Goal: Task Accomplishment & Management: Use online tool/utility

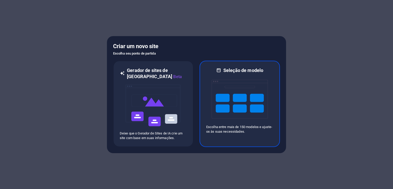
click at [232, 87] on img at bounding box center [239, 98] width 56 height 51
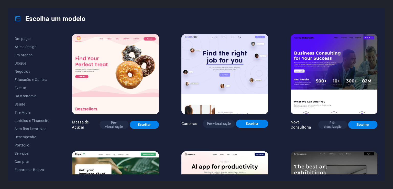
scroll to position [47, 0]
click at [32, 95] on font "Gastronomia" at bounding box center [26, 96] width 22 height 4
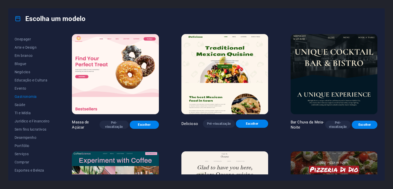
click at [377, 59] on div "Todos os modelos Meus Modelos Novo Tendências Página de destino Multipager Onep…" at bounding box center [196, 104] width 376 height 151
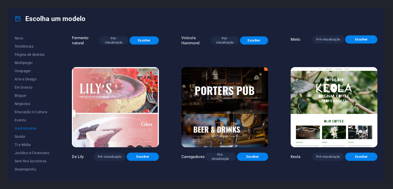
scroll to position [432, 0]
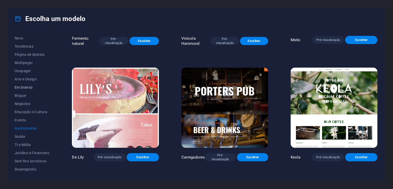
click at [35, 86] on span "Em branco" at bounding box center [32, 87] width 35 height 4
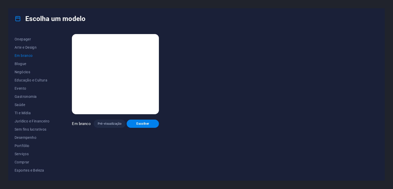
scroll to position [0, 0]
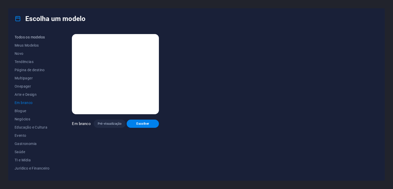
click at [37, 38] on font "Todos os modelos" at bounding box center [30, 37] width 30 height 4
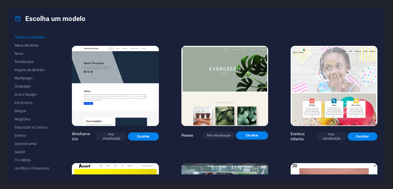
scroll to position [2271, 0]
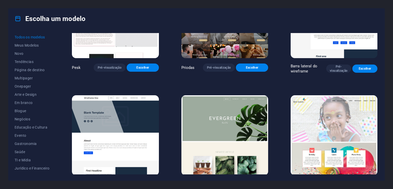
click at [377, 80] on div "Massa de Açúcar Pré-visualização Escolher Carreiras Pré-visualização Escolher N…" at bounding box center [224, 103] width 307 height 141
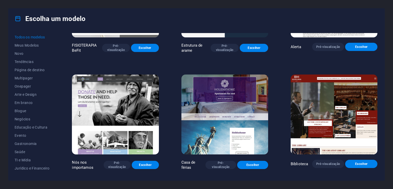
scroll to position [3312, 0]
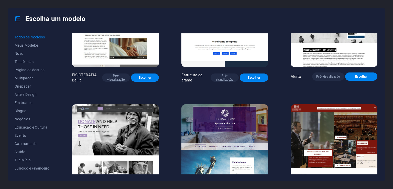
click at [377, 102] on div "Todos os modelos Meus Modelos Novo Tendências Página de destino Multipager Onep…" at bounding box center [196, 104] width 376 height 151
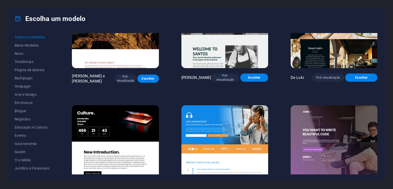
scroll to position [5732, 0]
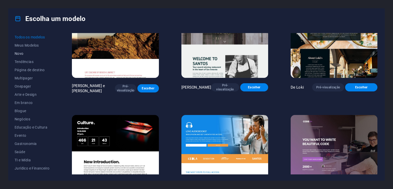
click at [22, 53] on font "Novo" at bounding box center [19, 53] width 9 height 4
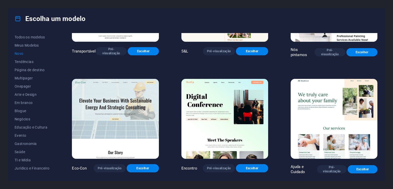
scroll to position [535, 0]
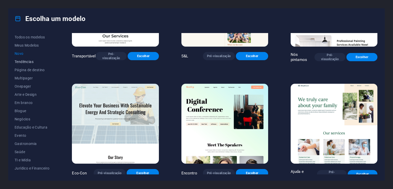
click at [27, 62] on font "Tendências" at bounding box center [24, 62] width 19 height 4
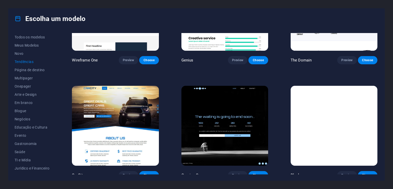
scroll to position [533, 0]
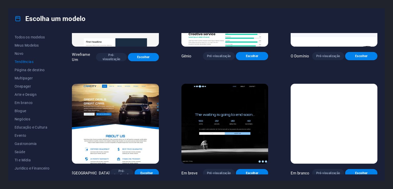
drag, startPoint x: 378, startPoint y: 155, endPoint x: 378, endPoint y: 116, distance: 39.1
click at [378, 116] on div "Todos os modelos Meus Modelos Novo Tendências Página de destino Multipager Onep…" at bounding box center [196, 104] width 376 height 151
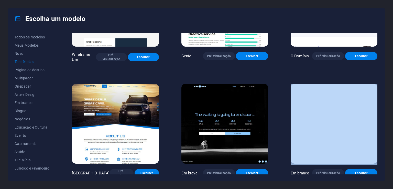
drag, startPoint x: 378, startPoint y: 116, endPoint x: 377, endPoint y: 154, distance: 37.6
click at [377, 154] on div "Todos os modelos Meus Modelos Novo Tendências Página de destino Multipager Onep…" at bounding box center [196, 104] width 376 height 151
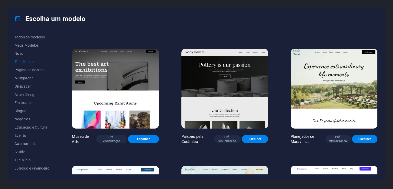
scroll to position [97, 0]
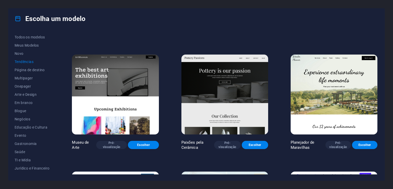
click at [236, 97] on img at bounding box center [224, 94] width 87 height 80
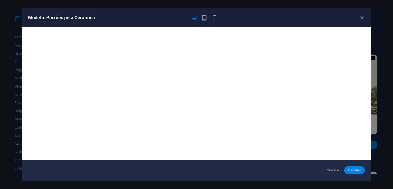
click at [349, 166] on button "Escolher" at bounding box center [354, 170] width 21 height 8
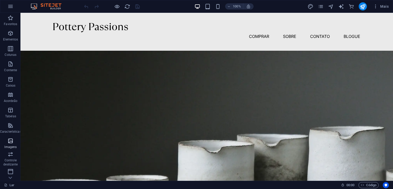
click at [11, 138] on icon "button" at bounding box center [10, 140] width 6 height 6
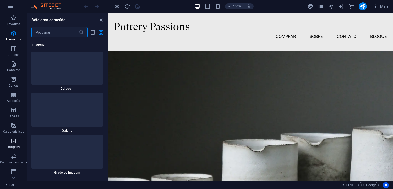
scroll to position [4931, 0]
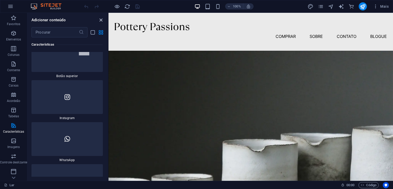
click at [102, 21] on icon "fechar painel" at bounding box center [101, 20] width 6 height 6
